Goal: Check status: Check status

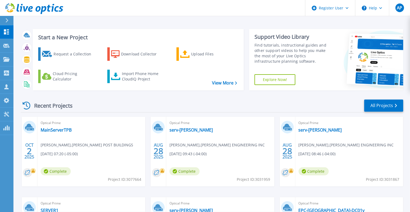
click at [195, 115] on div "Recent Projects All Projects [DATE] Optical Prime MainServerTPB [PERSON_NAME] ,…" at bounding box center [212, 188] width 382 height 187
click at [54, 132] on link "MainServerTPB" at bounding box center [56, 129] width 31 height 5
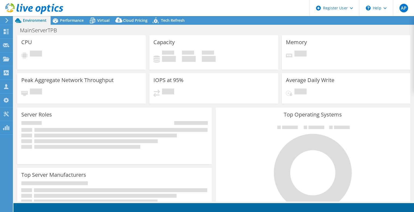
select select "USD"
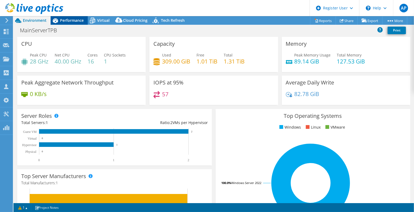
click at [71, 20] on span "Performance" at bounding box center [72, 20] width 24 height 5
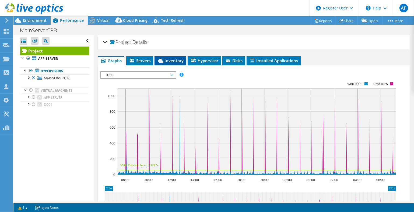
click at [174, 60] on span "Inventory" at bounding box center [170, 60] width 26 height 5
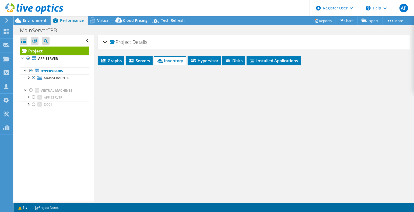
click at [174, 60] on span "Inventory" at bounding box center [169, 60] width 26 height 5
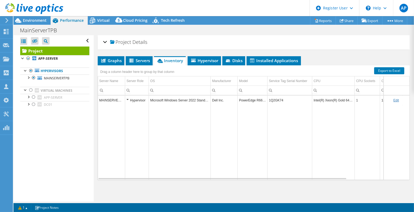
click at [174, 60] on span "Inventory" at bounding box center [169, 60] width 26 height 5
